Goal: Information Seeking & Learning: Learn about a topic

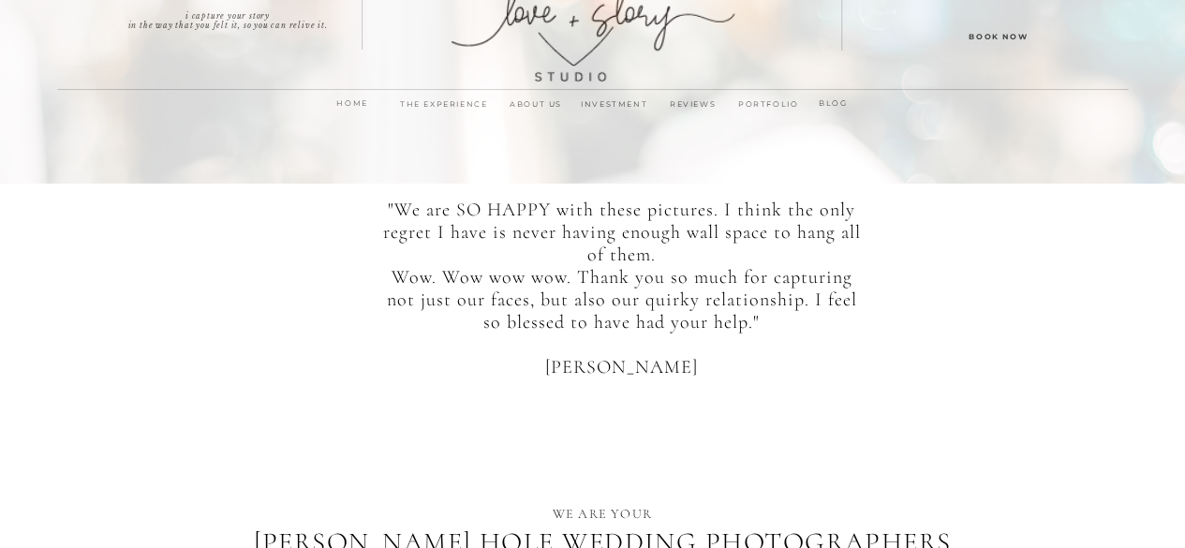
scroll to position [22, 0]
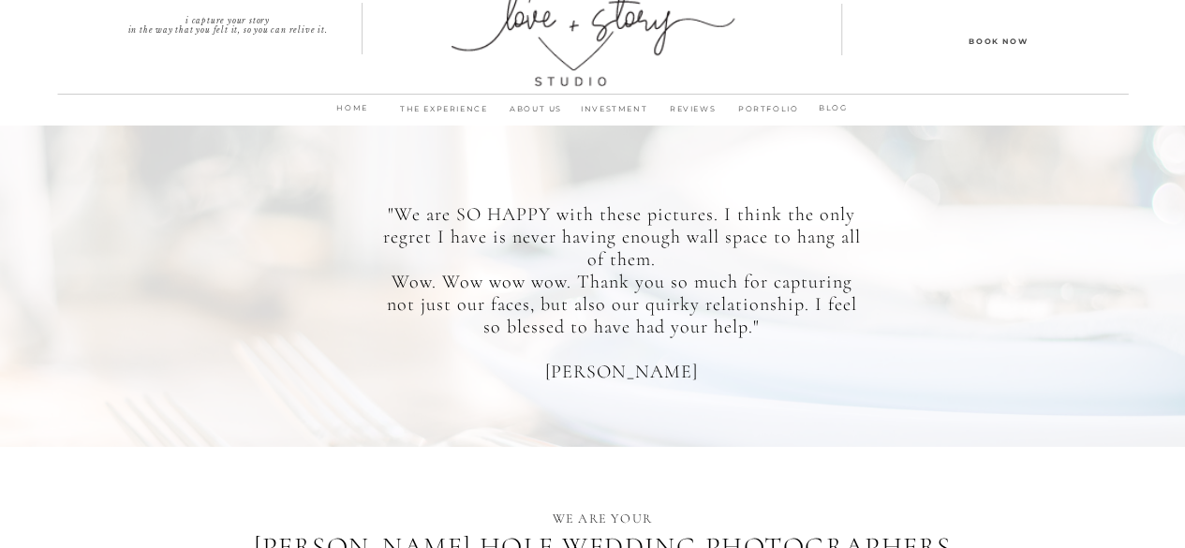
click at [761, 108] on p "PORTFOLIO" at bounding box center [769, 114] width 72 height 26
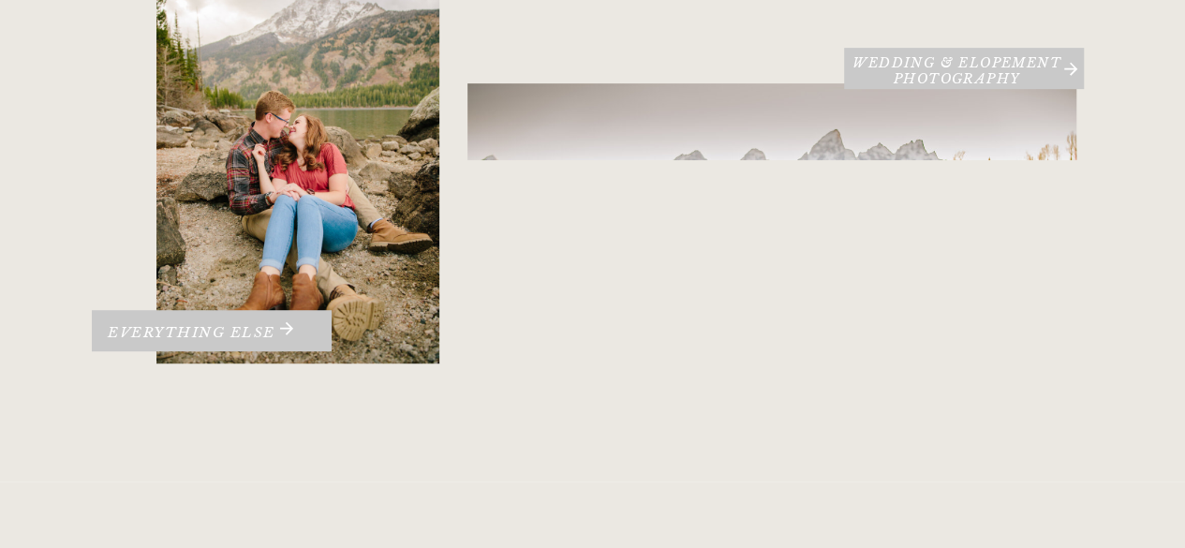
scroll to position [444, 0]
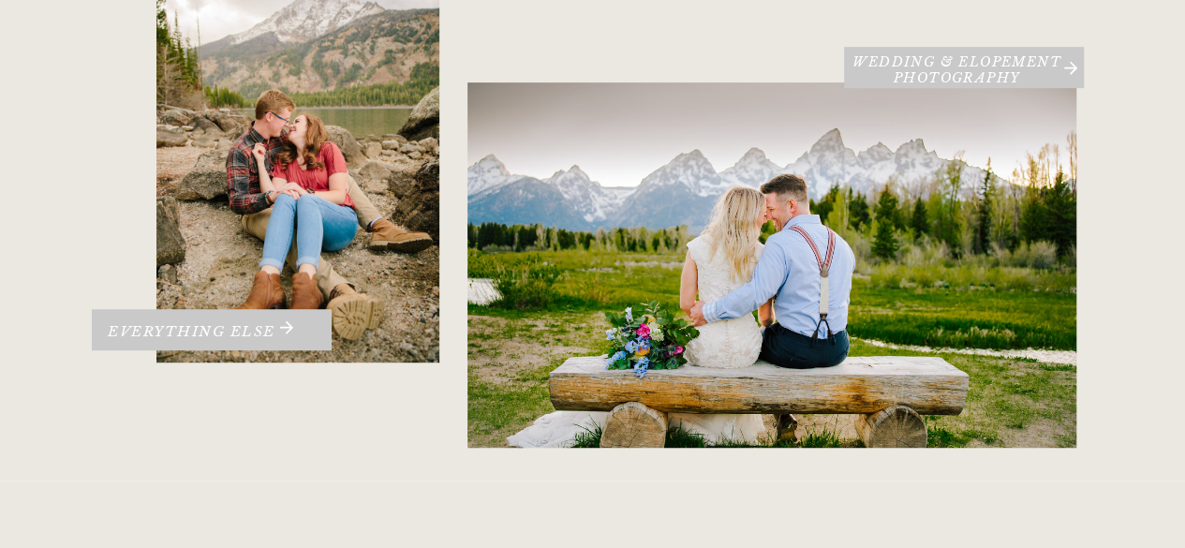
click at [859, 233] on div at bounding box center [771, 264] width 609 height 365
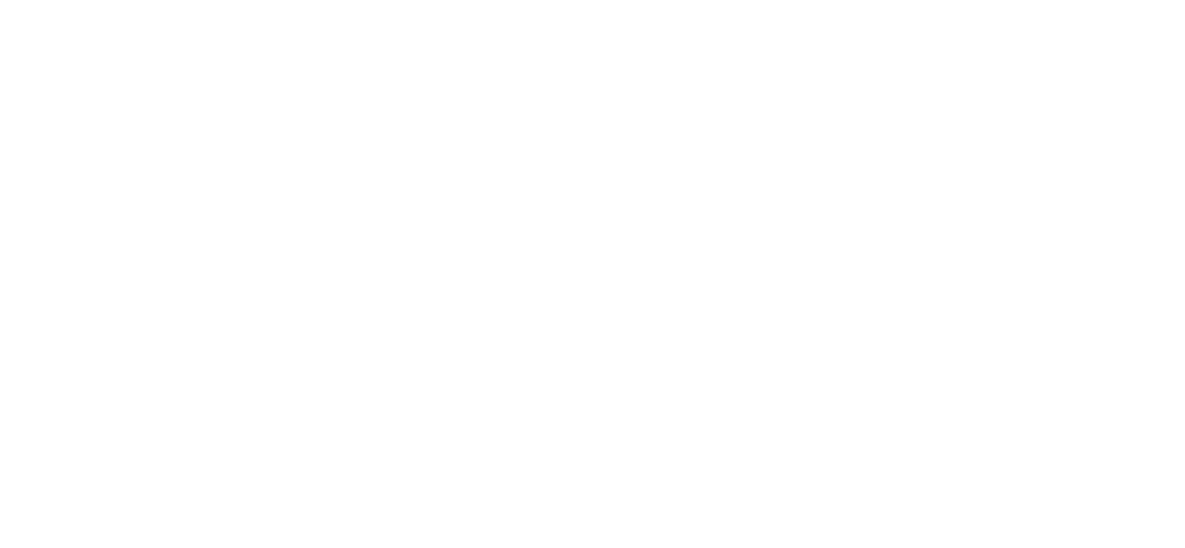
scroll to position [10943, 0]
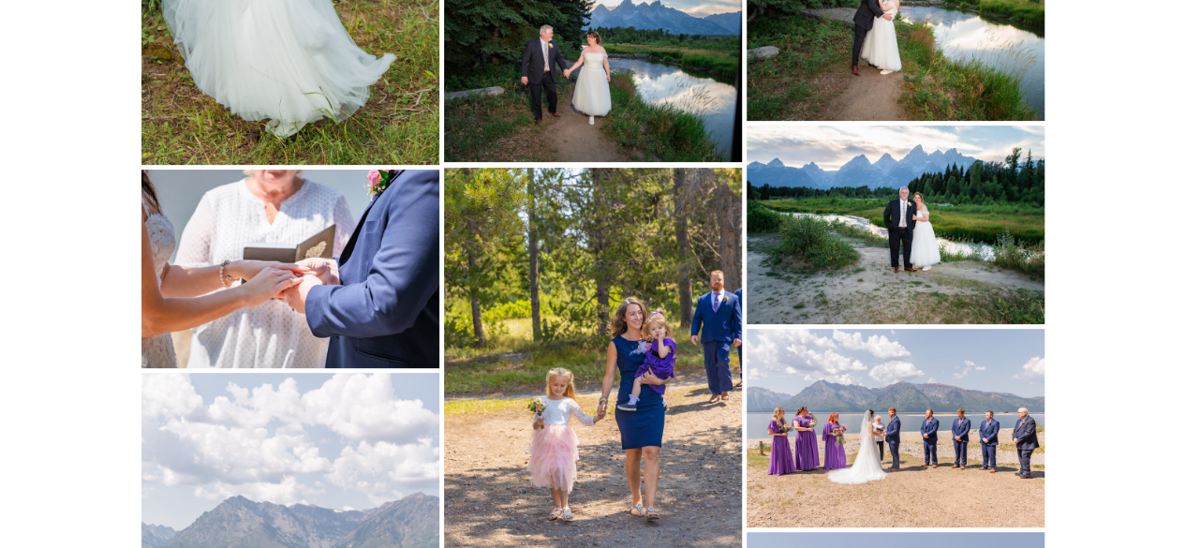
click at [915, 233] on img at bounding box center [896, 225] width 298 height 199
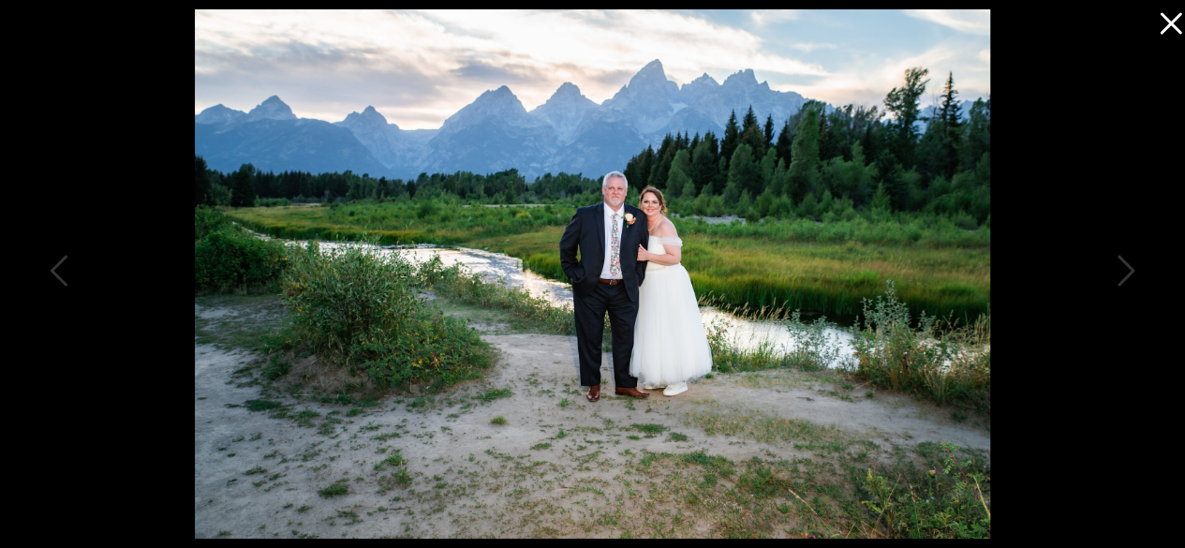
click at [1167, 22] on icon at bounding box center [1166, 18] width 37 height 37
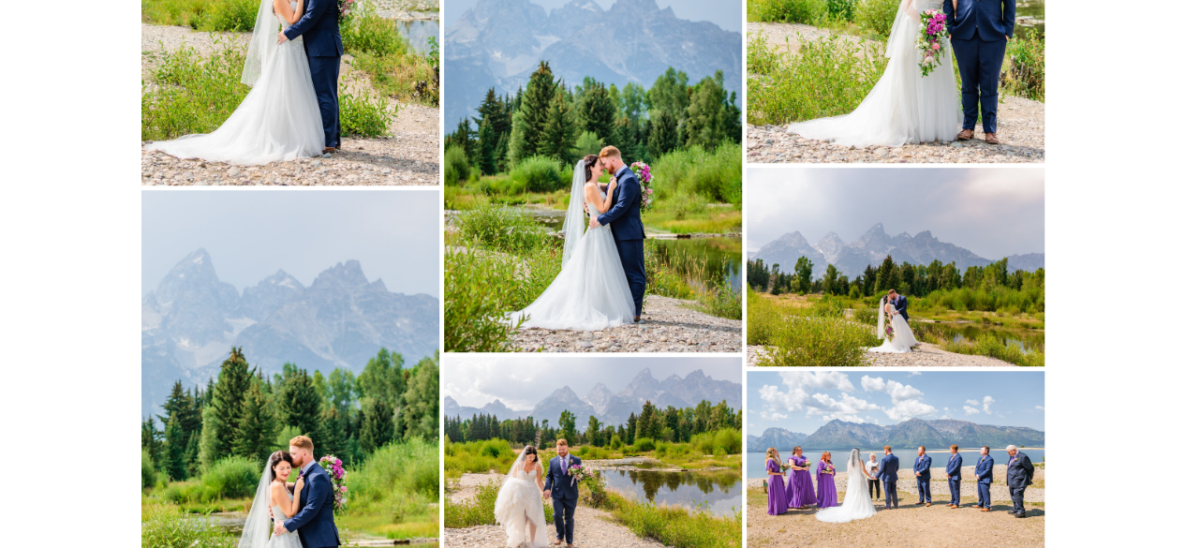
scroll to position [14807, 0]
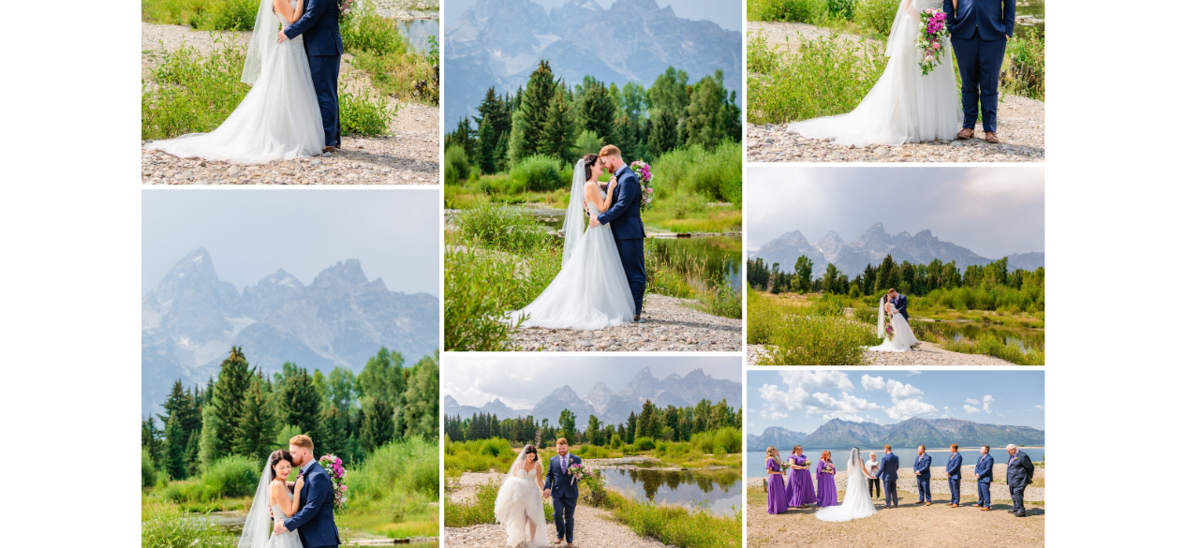
click at [873, 287] on img at bounding box center [896, 266] width 298 height 199
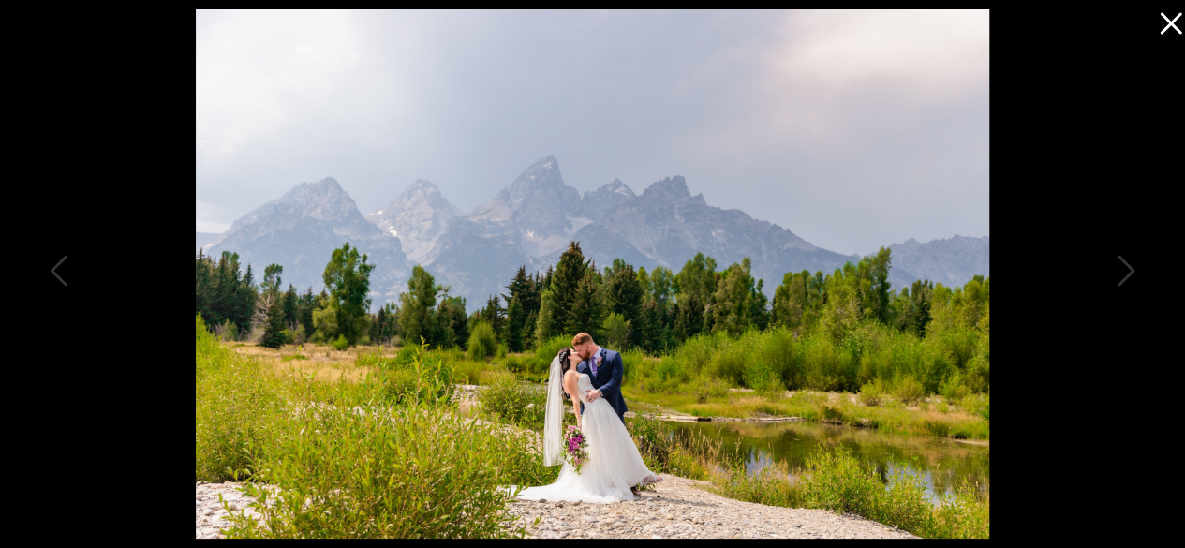
click at [1175, 23] on icon at bounding box center [1166, 18] width 37 height 37
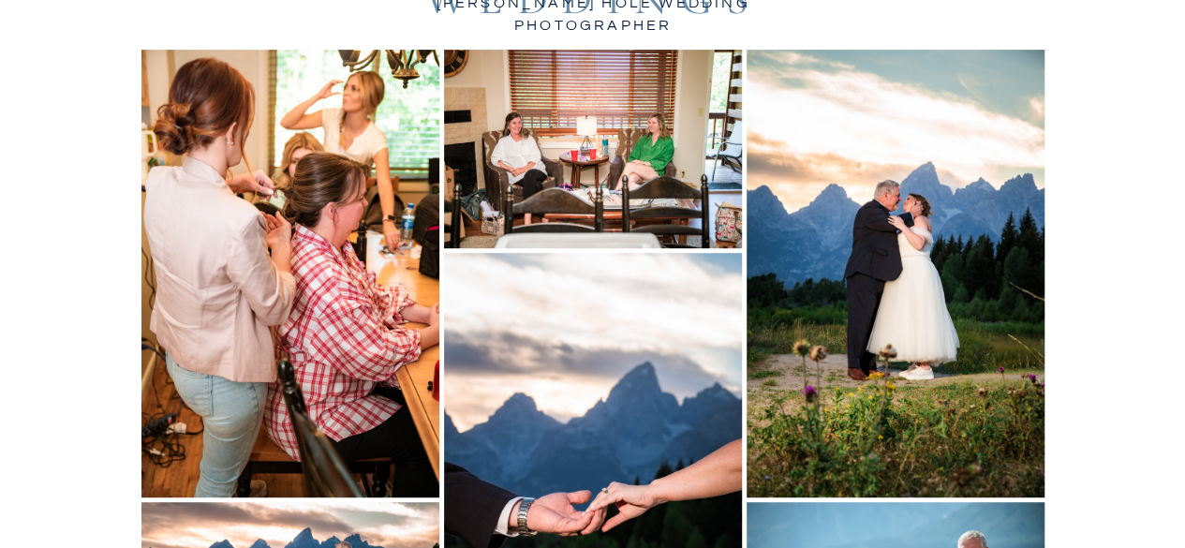
scroll to position [0, 0]
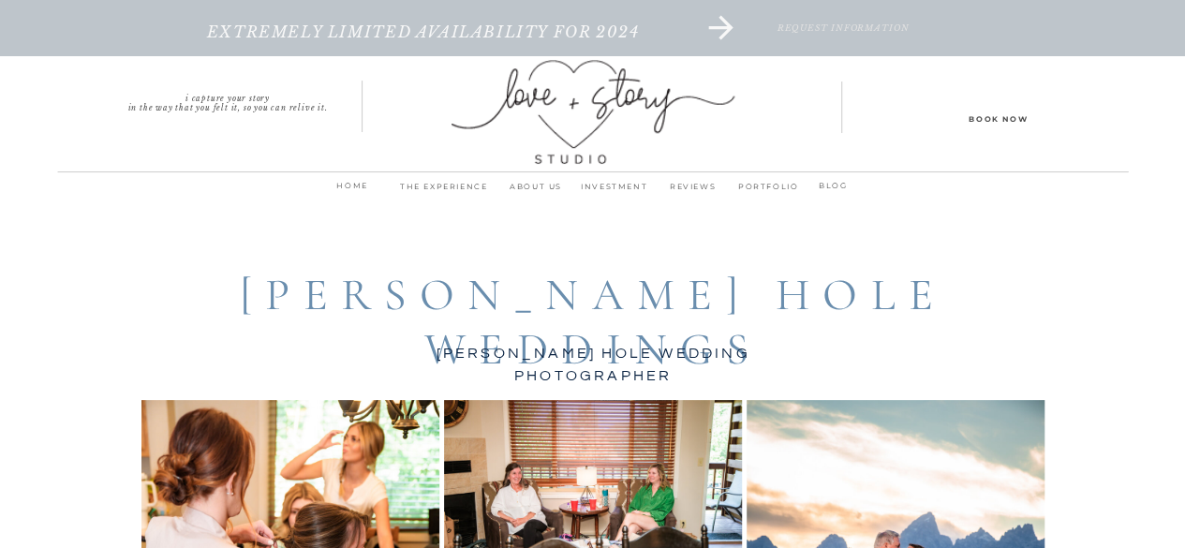
click at [457, 188] on p "THE EXPERIENCE" at bounding box center [444, 192] width 107 height 26
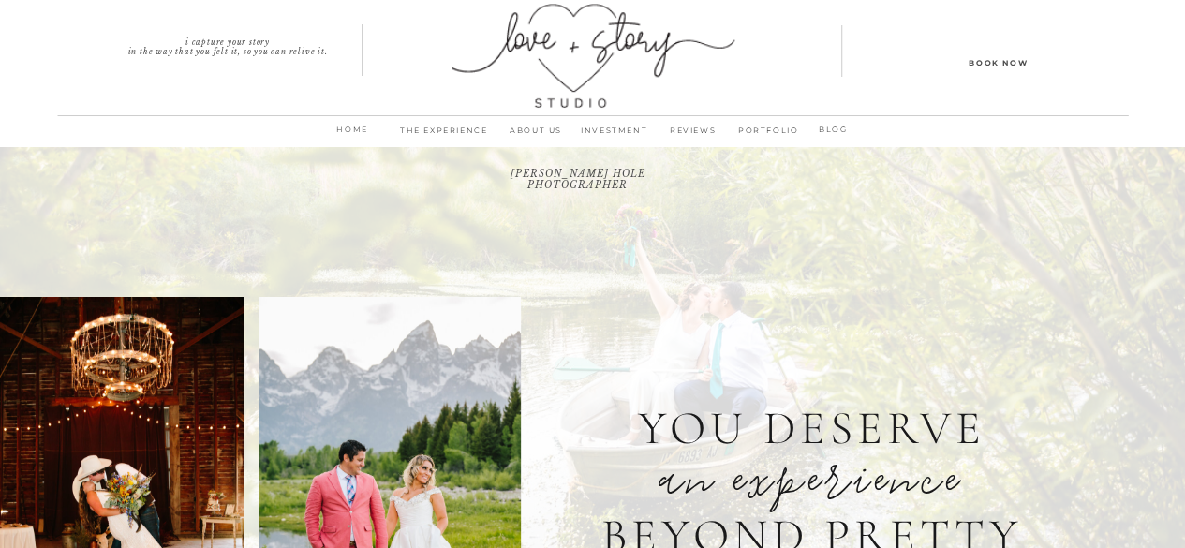
click at [599, 134] on p "INVESTMENT" at bounding box center [614, 136] width 79 height 26
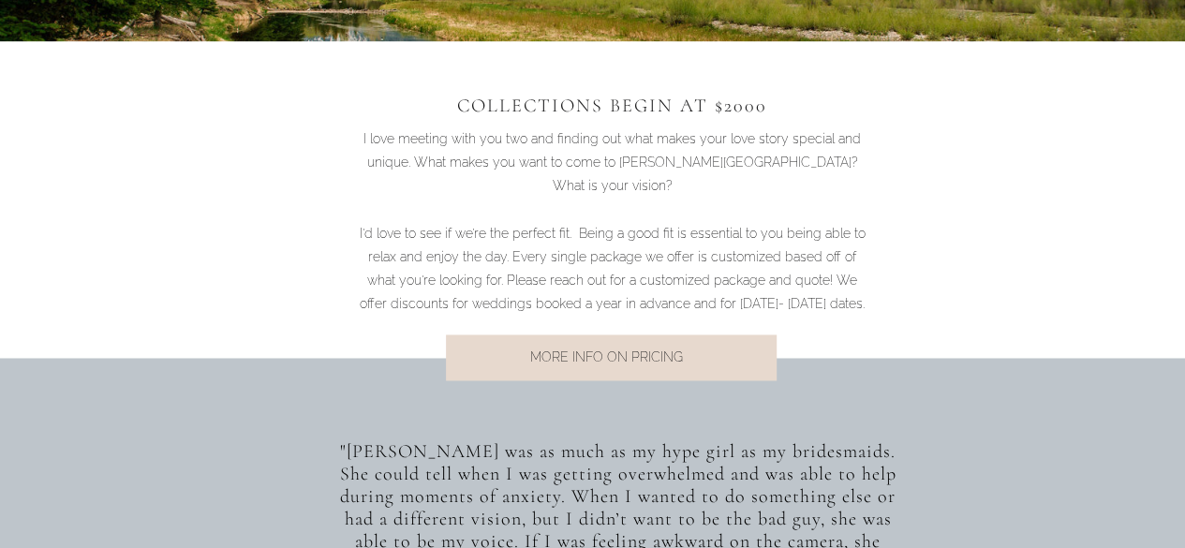
scroll to position [1248, 0]
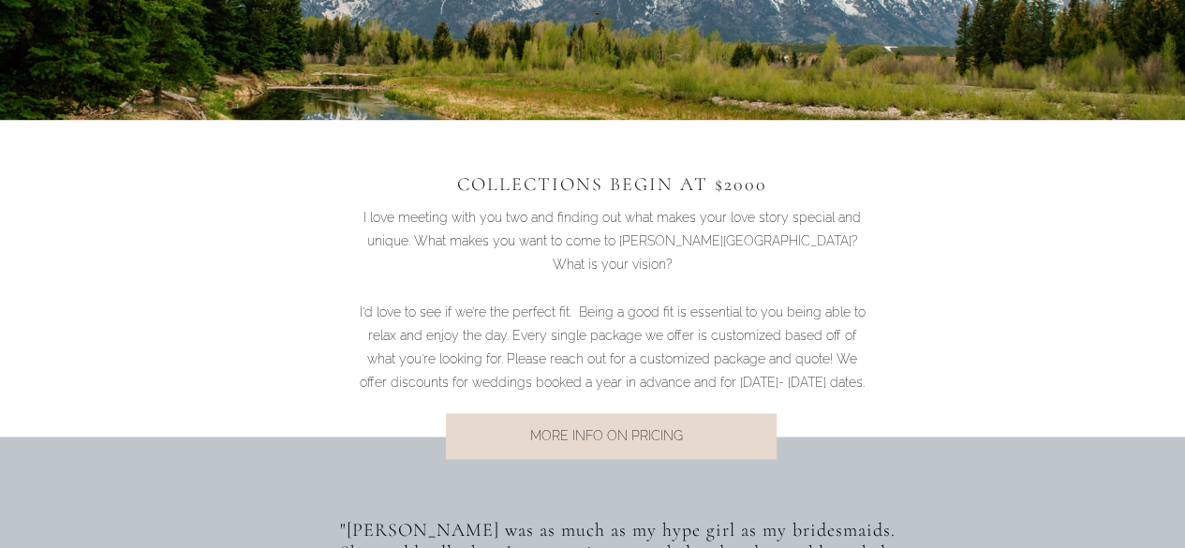
click at [683, 442] on p "MORE INFO ON PRICING" at bounding box center [606, 436] width 379 height 25
click at [554, 438] on p "MORE INFO ON PRICING" at bounding box center [606, 436] width 379 height 25
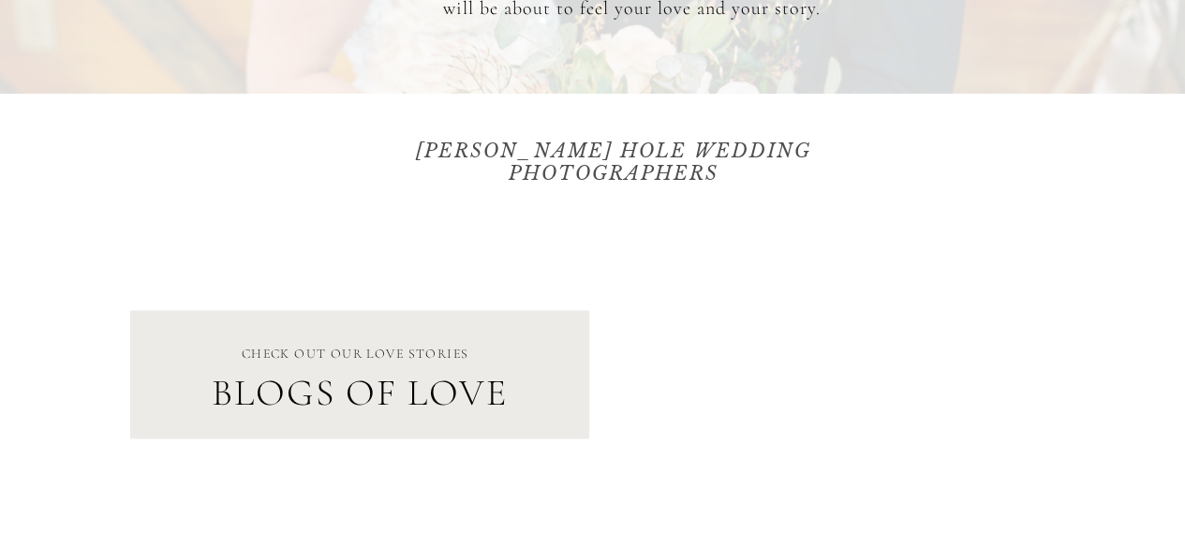
scroll to position [5306, 0]
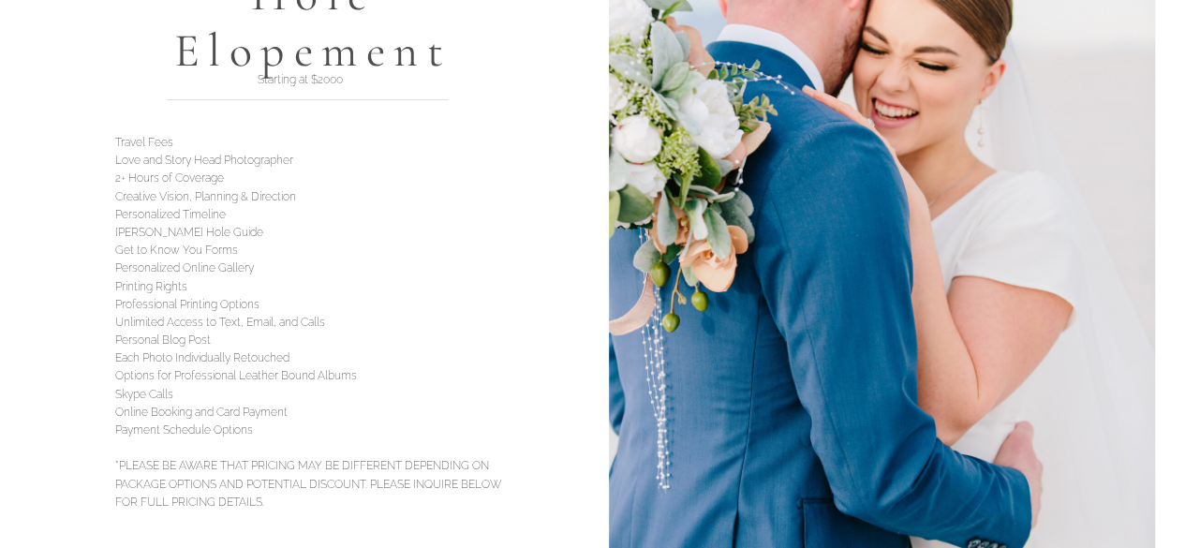
scroll to position [5334, 0]
